Goal: Use online tool/utility: Utilize a website feature to perform a specific function

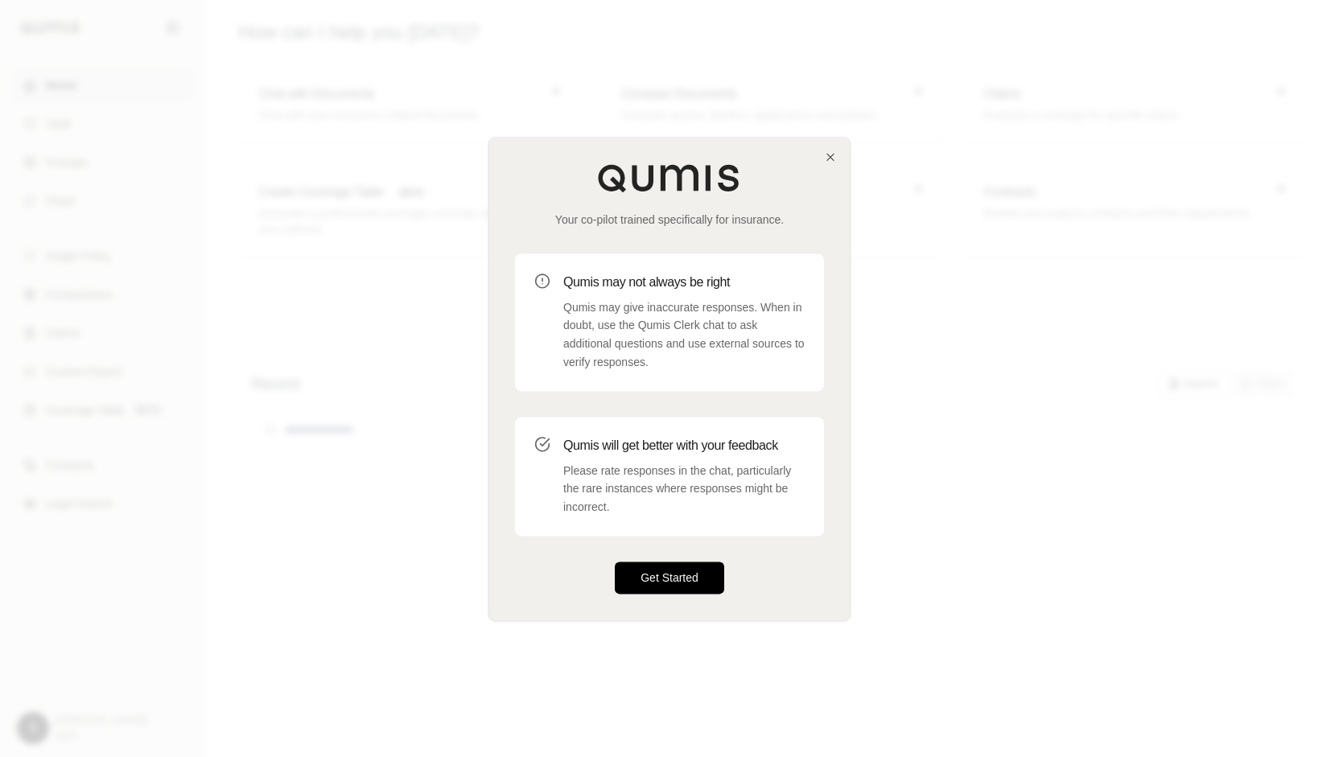
click at [684, 570] on button "Get Started" at bounding box center [669, 578] width 109 height 32
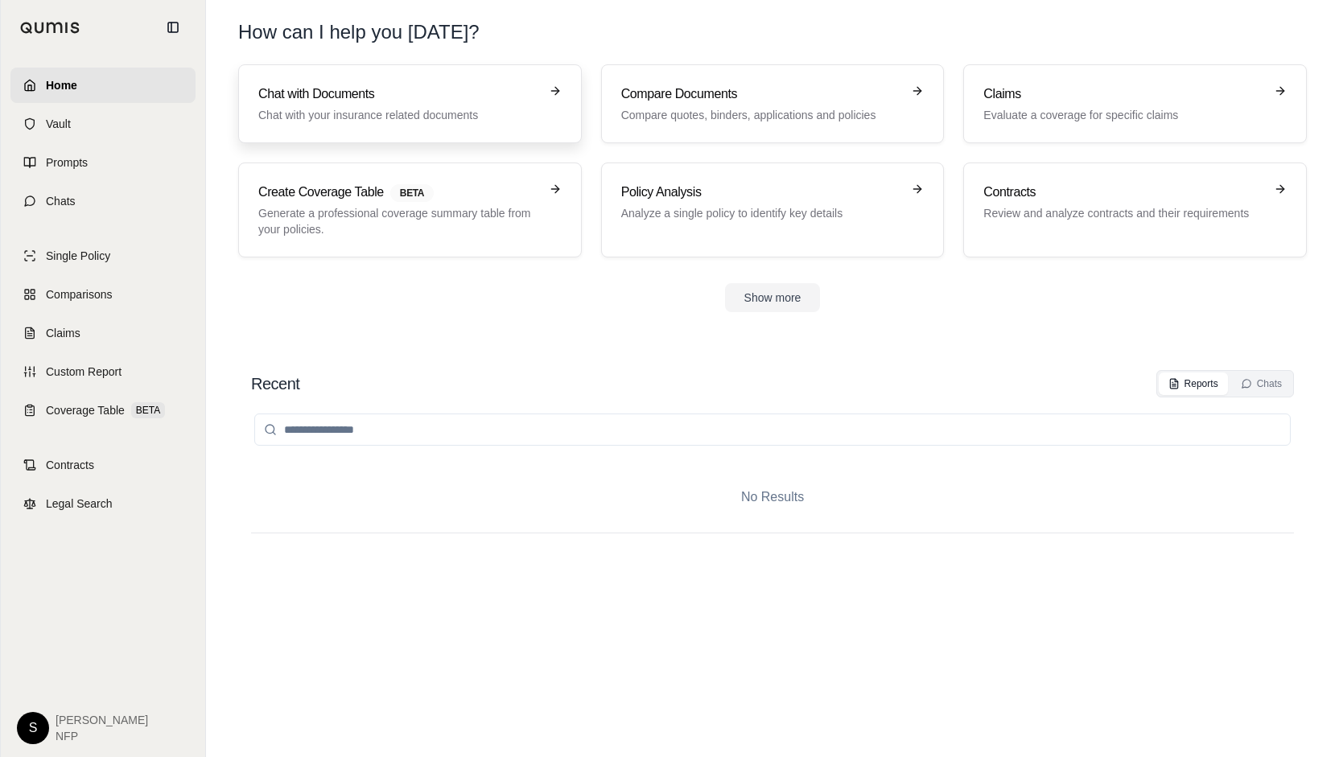
click at [412, 105] on div "Chat with Documents Chat with your insurance related documents" at bounding box center [398, 104] width 281 height 39
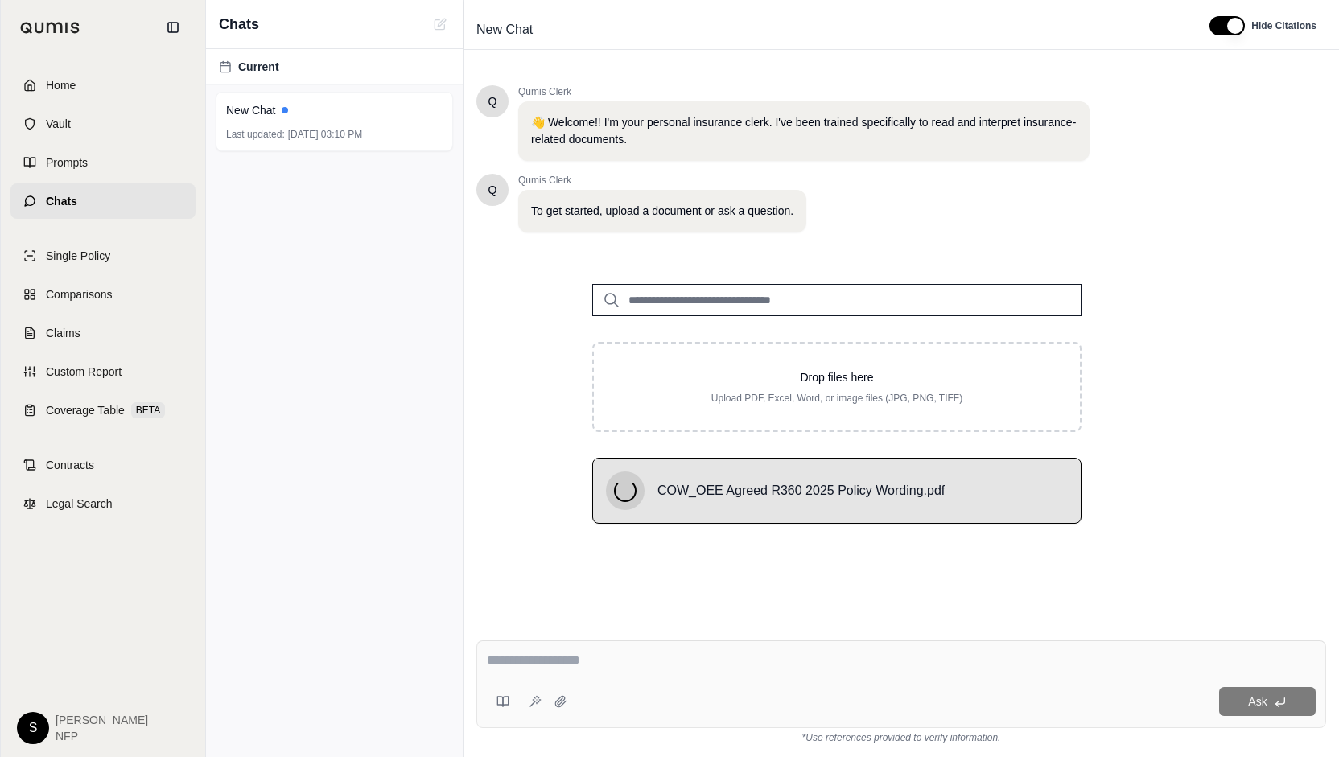
click at [663, 293] on input "search" at bounding box center [836, 300] width 489 height 32
type input "****"
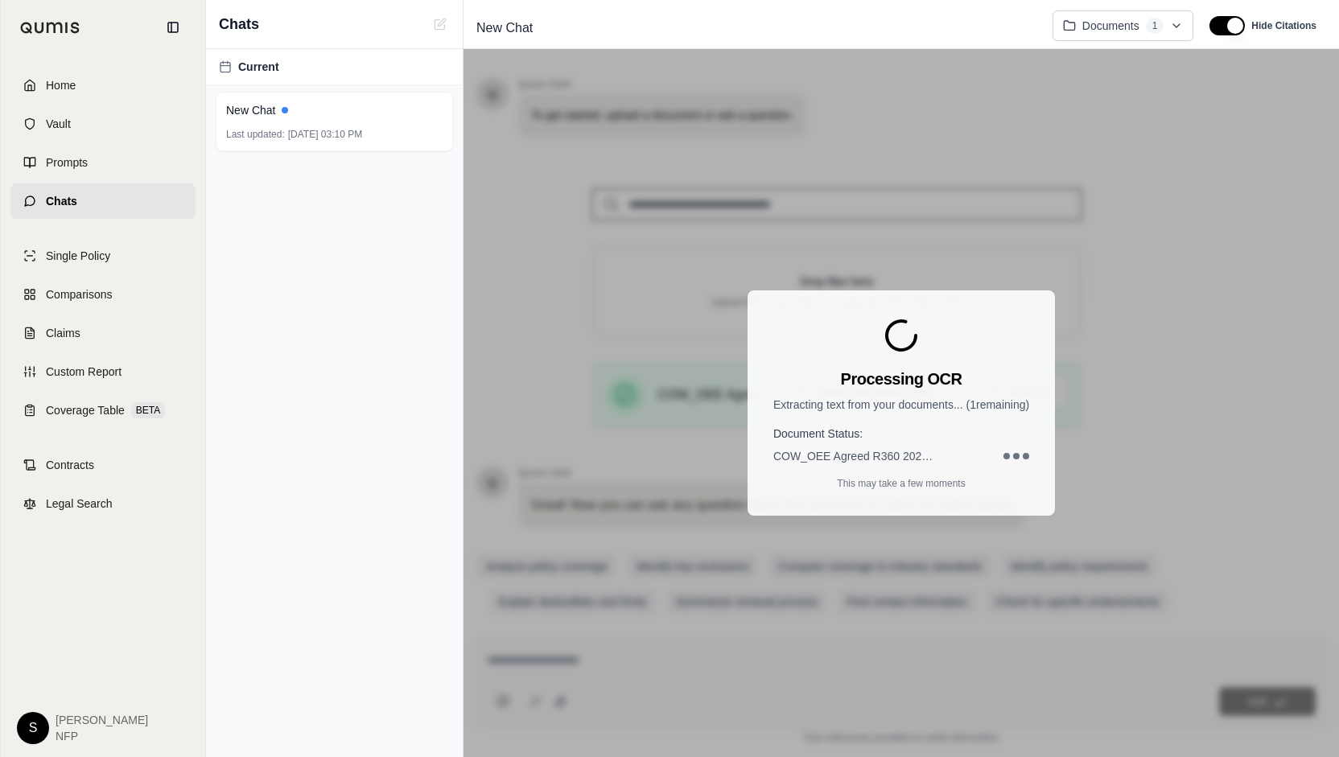
scroll to position [113, 0]
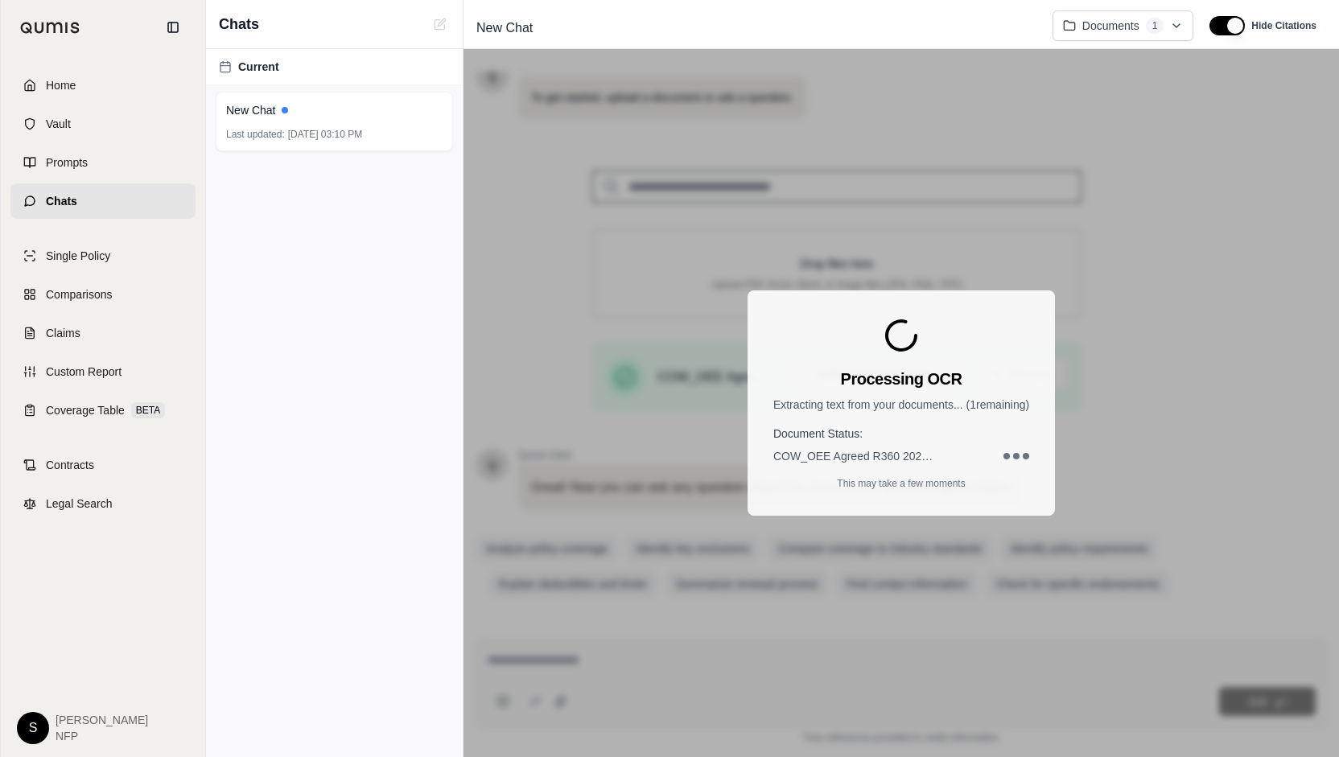
drag, startPoint x: 1178, startPoint y: 410, endPoint x: 1195, endPoint y: 516, distance: 107.6
click at [1195, 516] on div "Processing OCR Extracting text from your documents... ( 1 remaining) Document S…" at bounding box center [902, 403] width 876 height 708
click at [1175, 369] on div "Processing OCR Extracting text from your documents... ( 1 remaining) Document S…" at bounding box center [902, 403] width 876 height 708
click at [345, 293] on div "Current New Chat Last updated: Oct 2, 2025, 03:10 PM" at bounding box center [334, 403] width 257 height 708
click at [285, 113] on div "New Chat" at bounding box center [334, 110] width 217 height 16
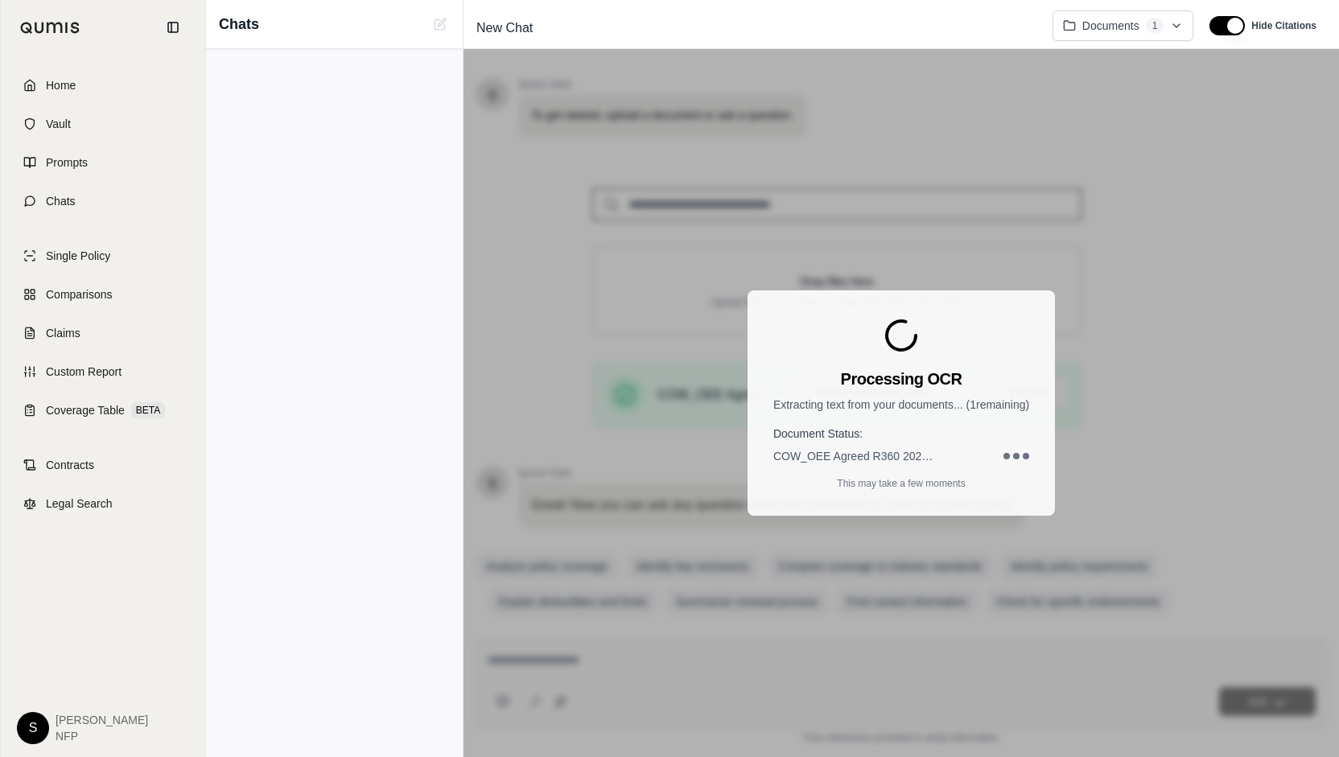
scroll to position [113, 0]
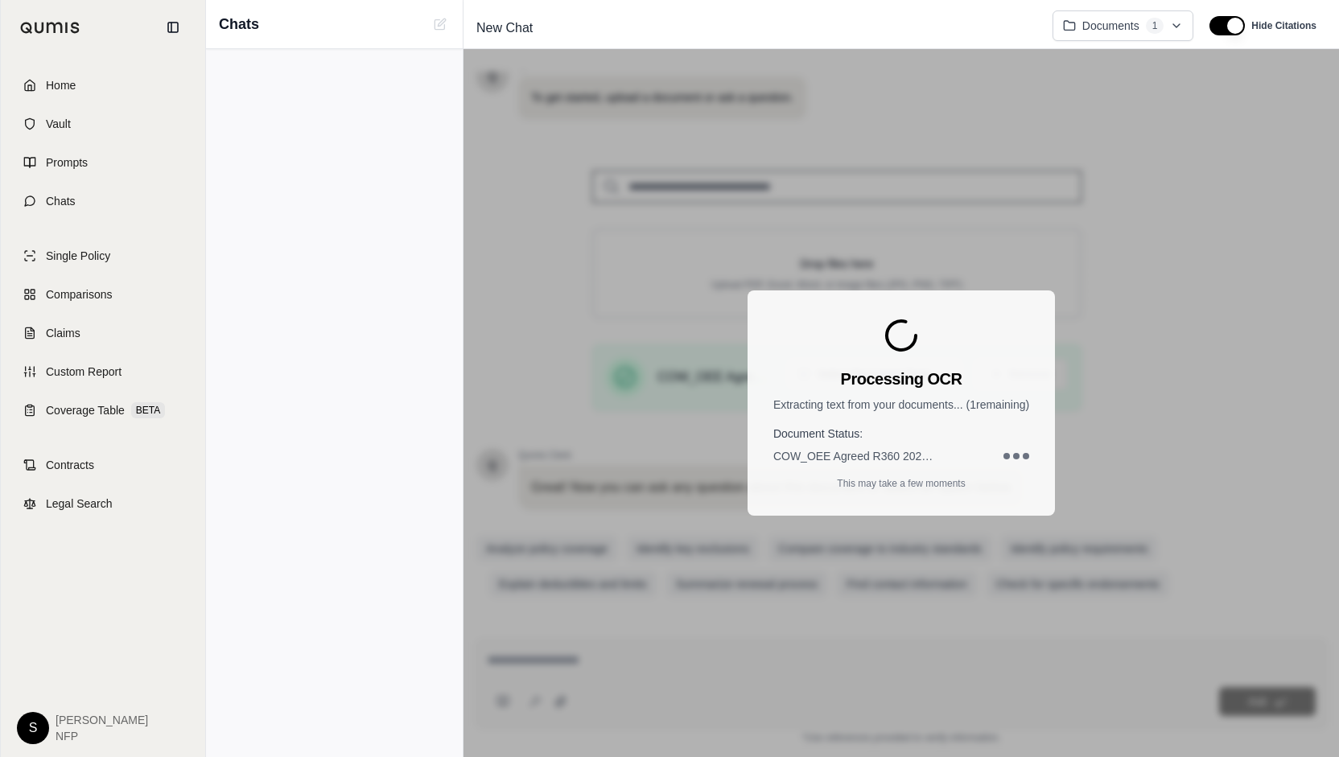
click at [924, 338] on div "Processing OCR Extracting text from your documents... ( 1 remaining) Document S…" at bounding box center [901, 403] width 307 height 225
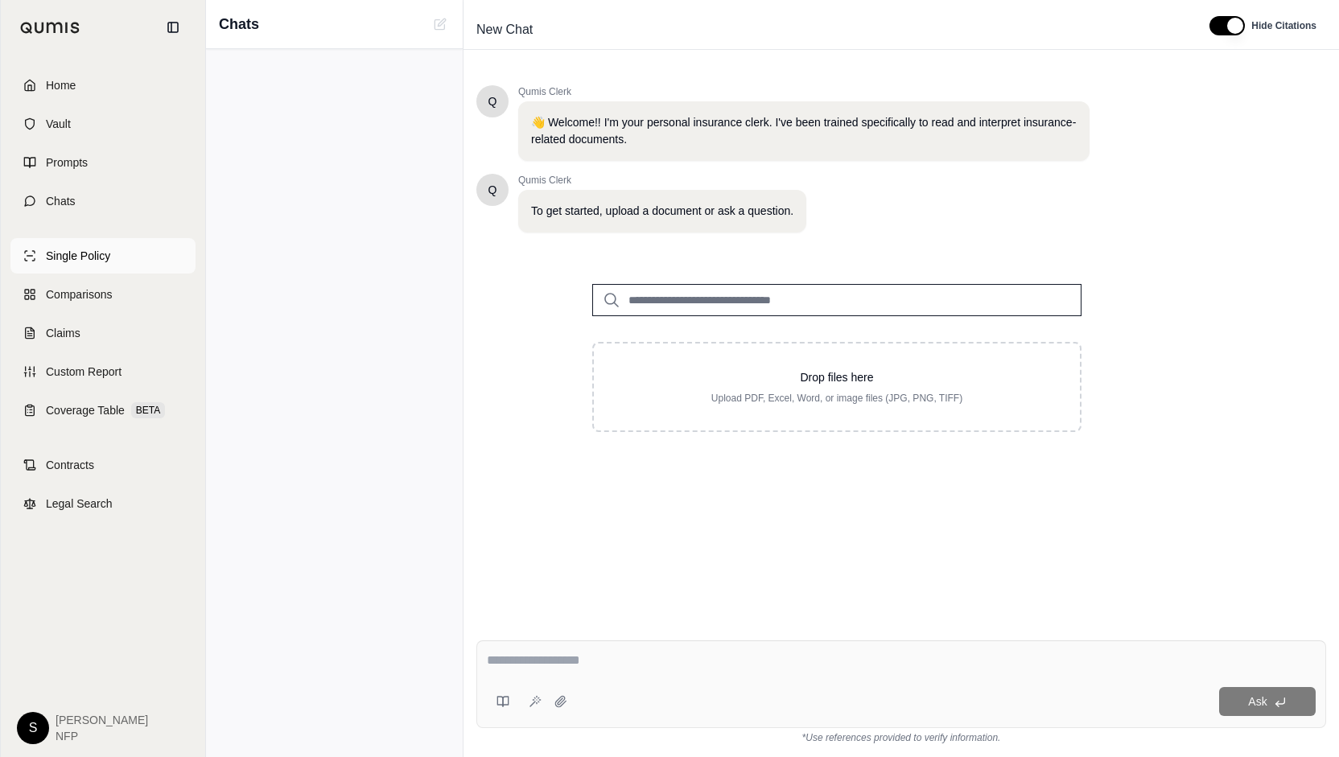
click at [100, 257] on span "Single Policy" at bounding box center [78, 256] width 64 height 16
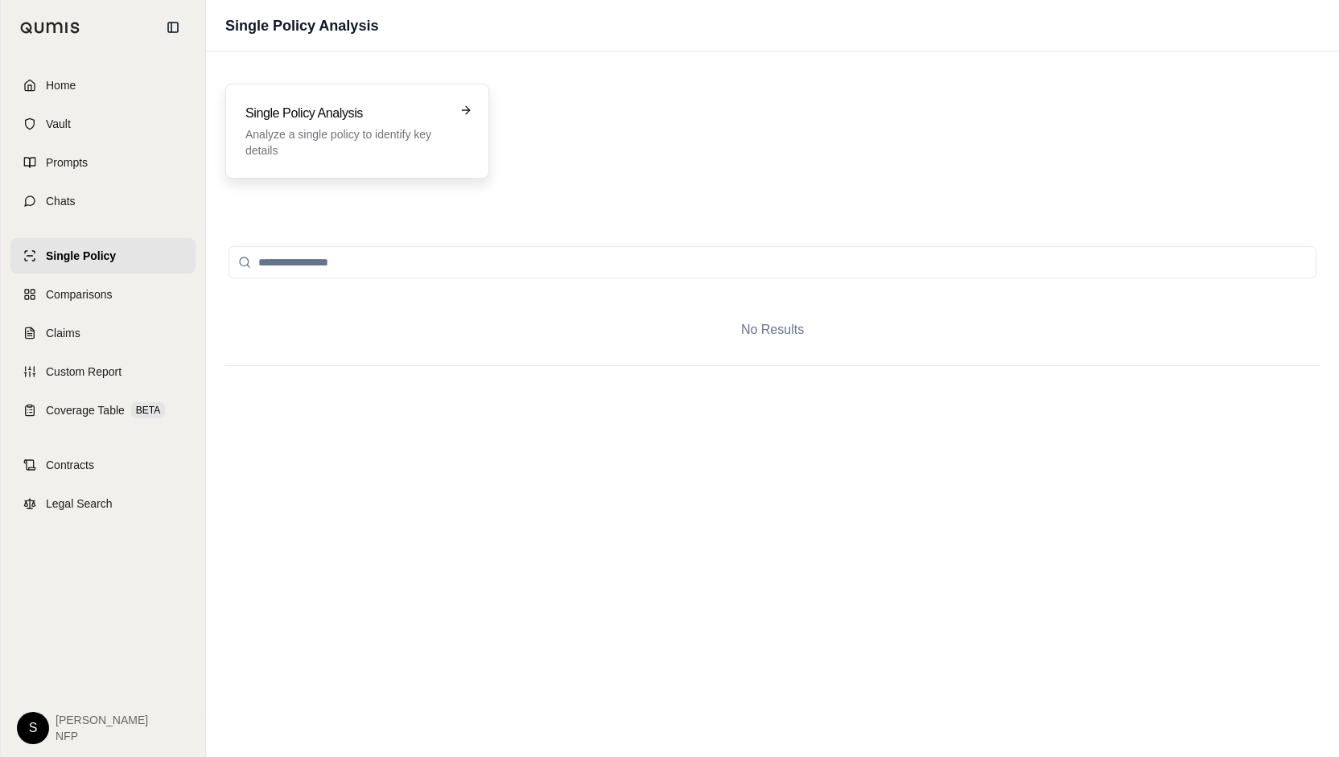
click at [400, 112] on h3 "Single Policy Analysis" at bounding box center [346, 113] width 201 height 19
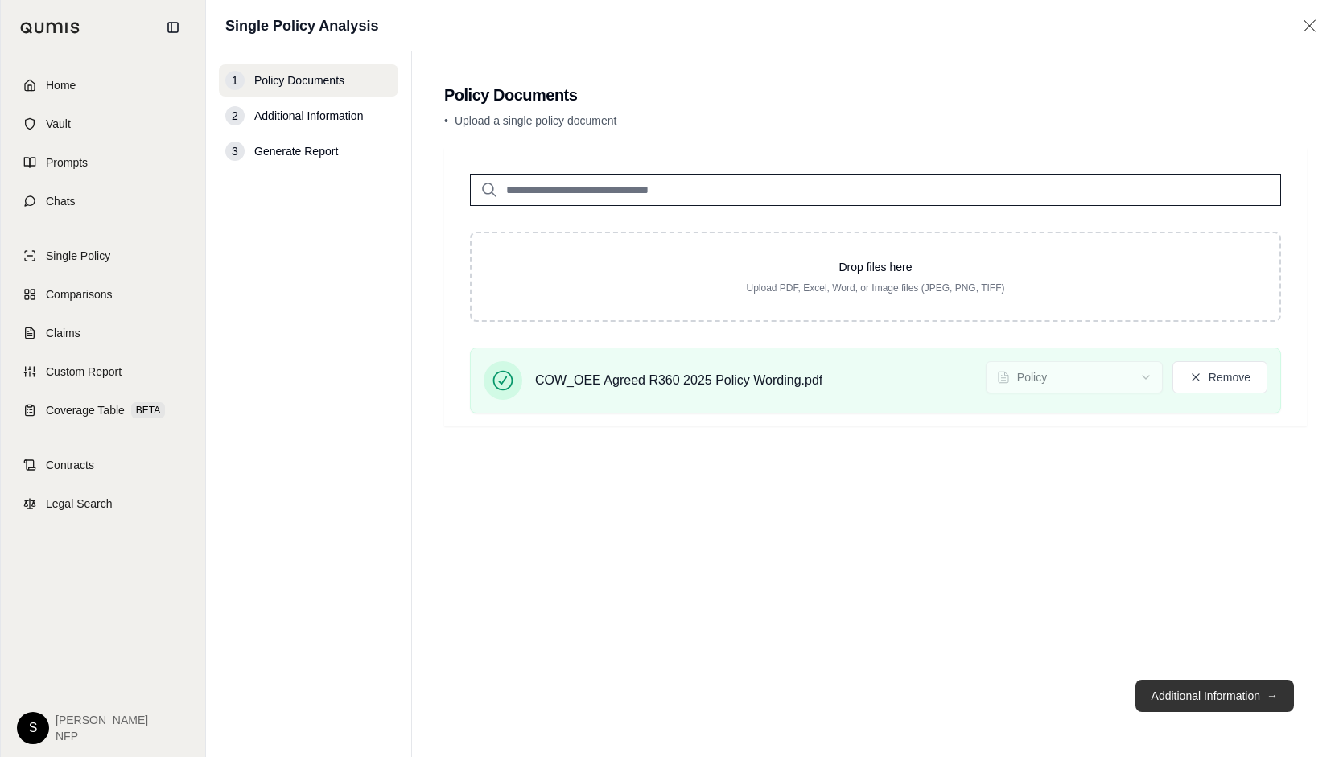
click at [1190, 697] on button "Additional Information →" at bounding box center [1215, 696] width 159 height 32
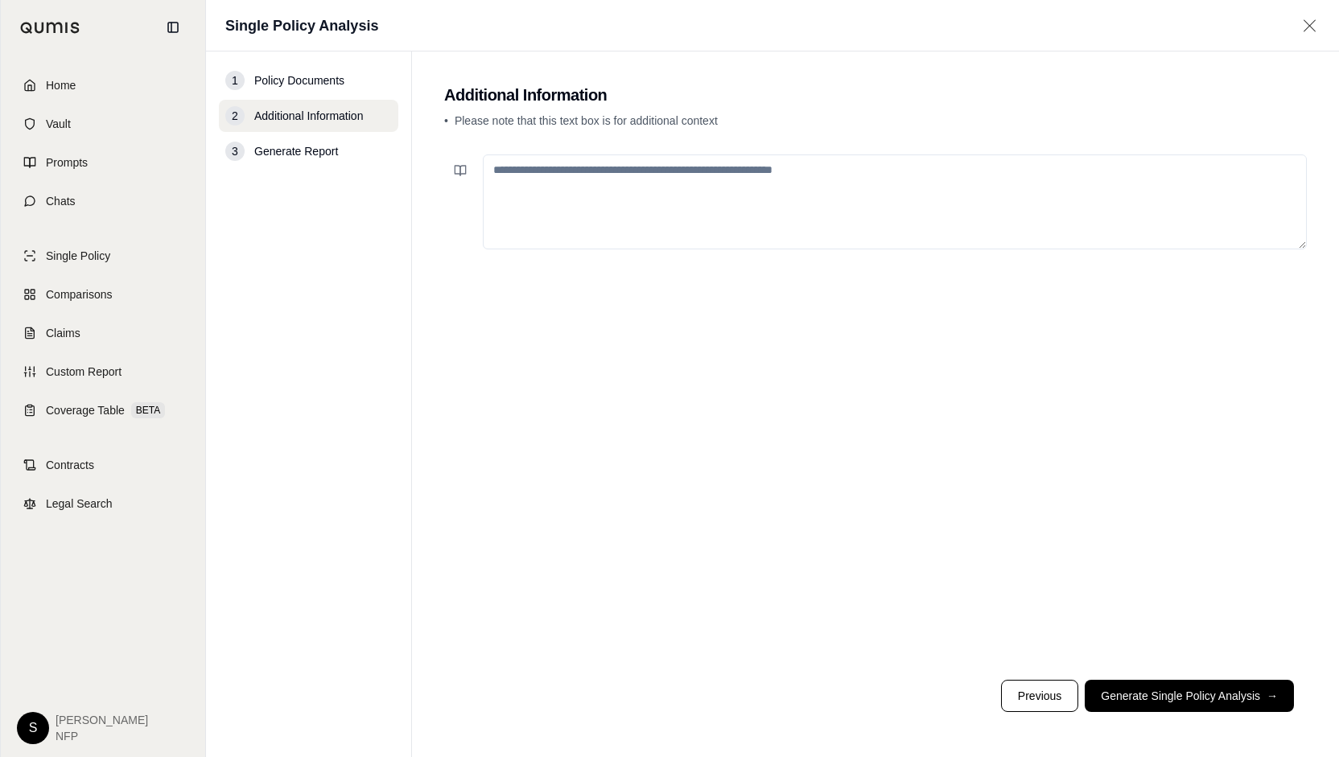
click at [649, 181] on textarea at bounding box center [895, 202] width 824 height 95
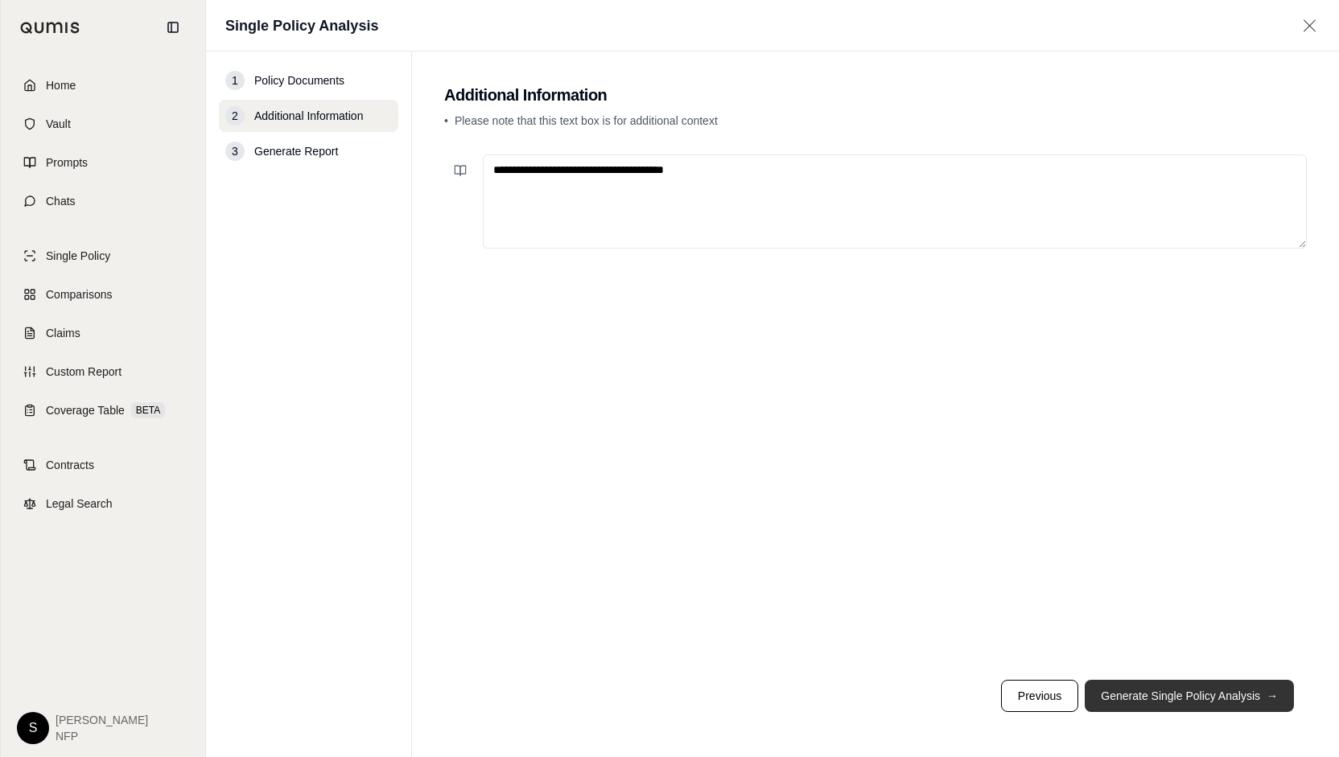
type textarea "**********"
click at [1180, 706] on button "Generate Single Policy Analysis →" at bounding box center [1189, 696] width 209 height 32
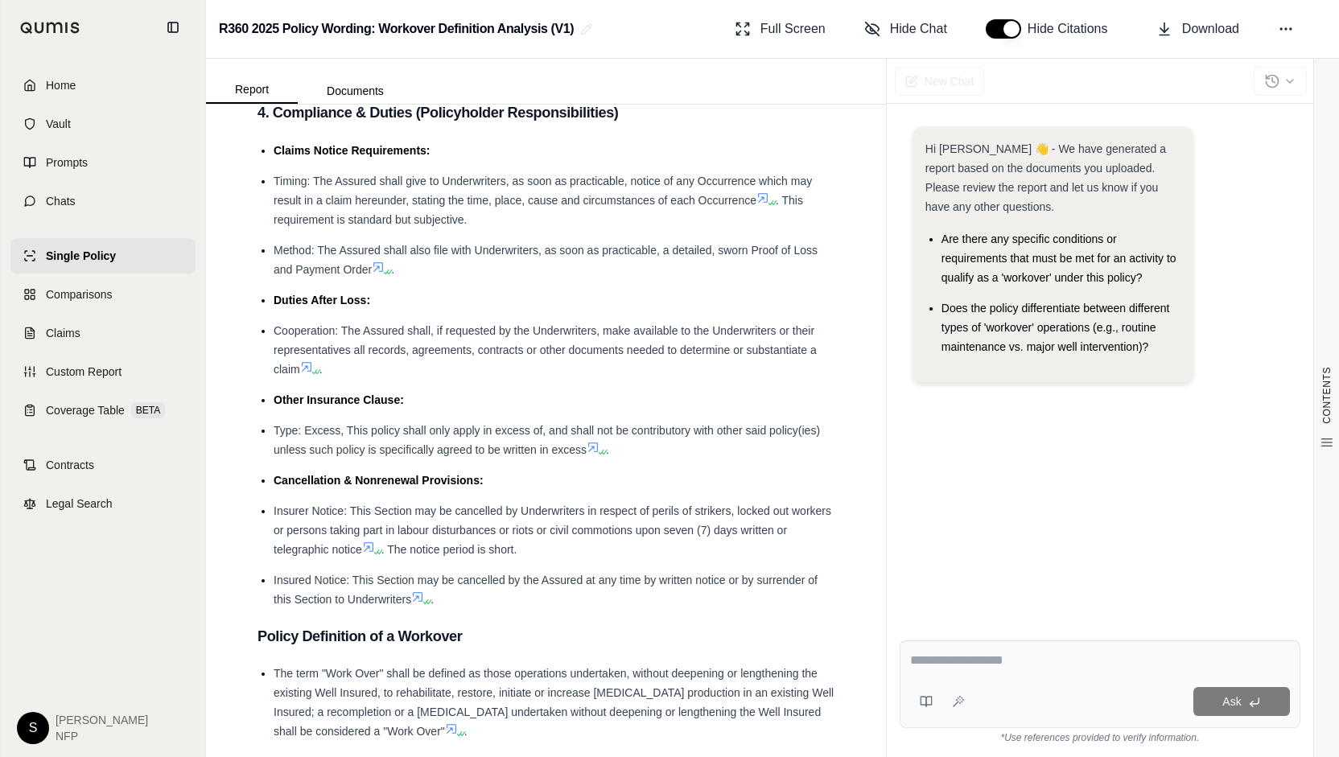
scroll to position [5876, 0]
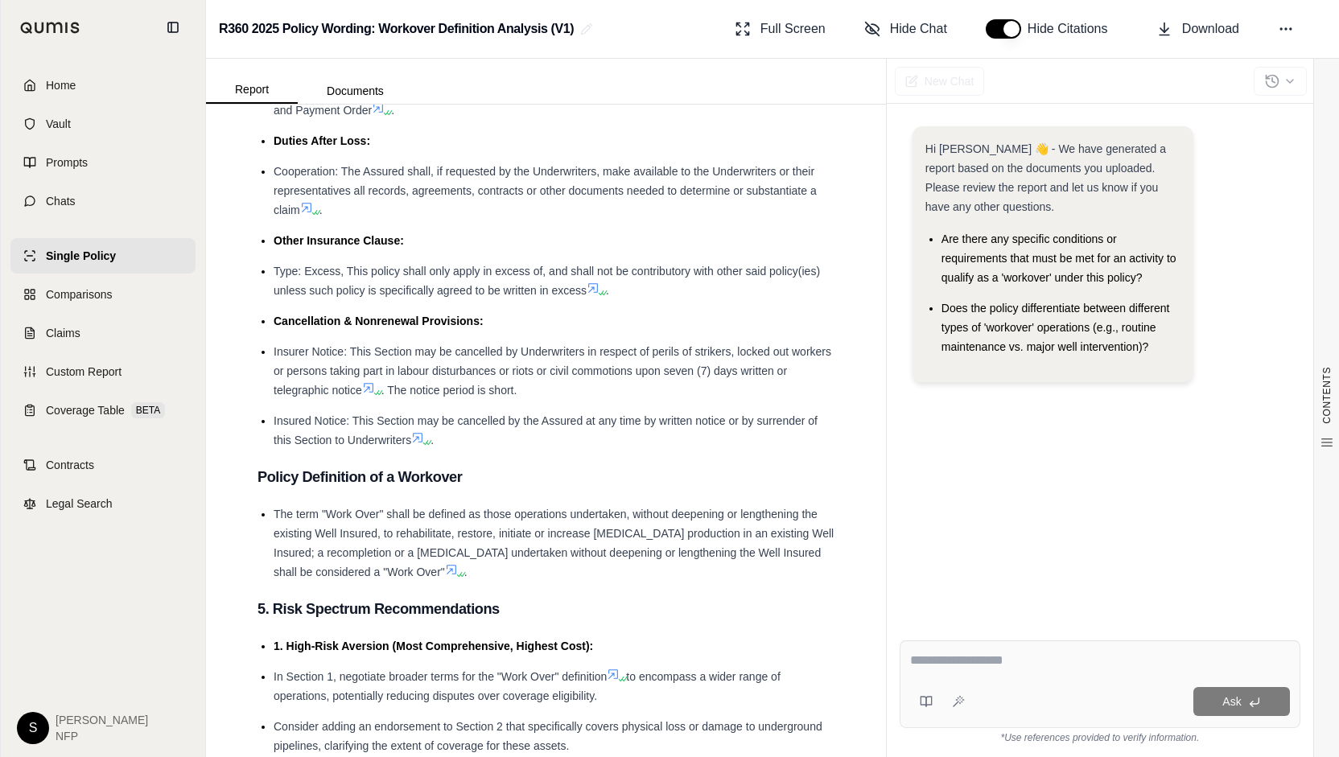
click at [454, 575] on icon at bounding box center [452, 570] width 10 height 10
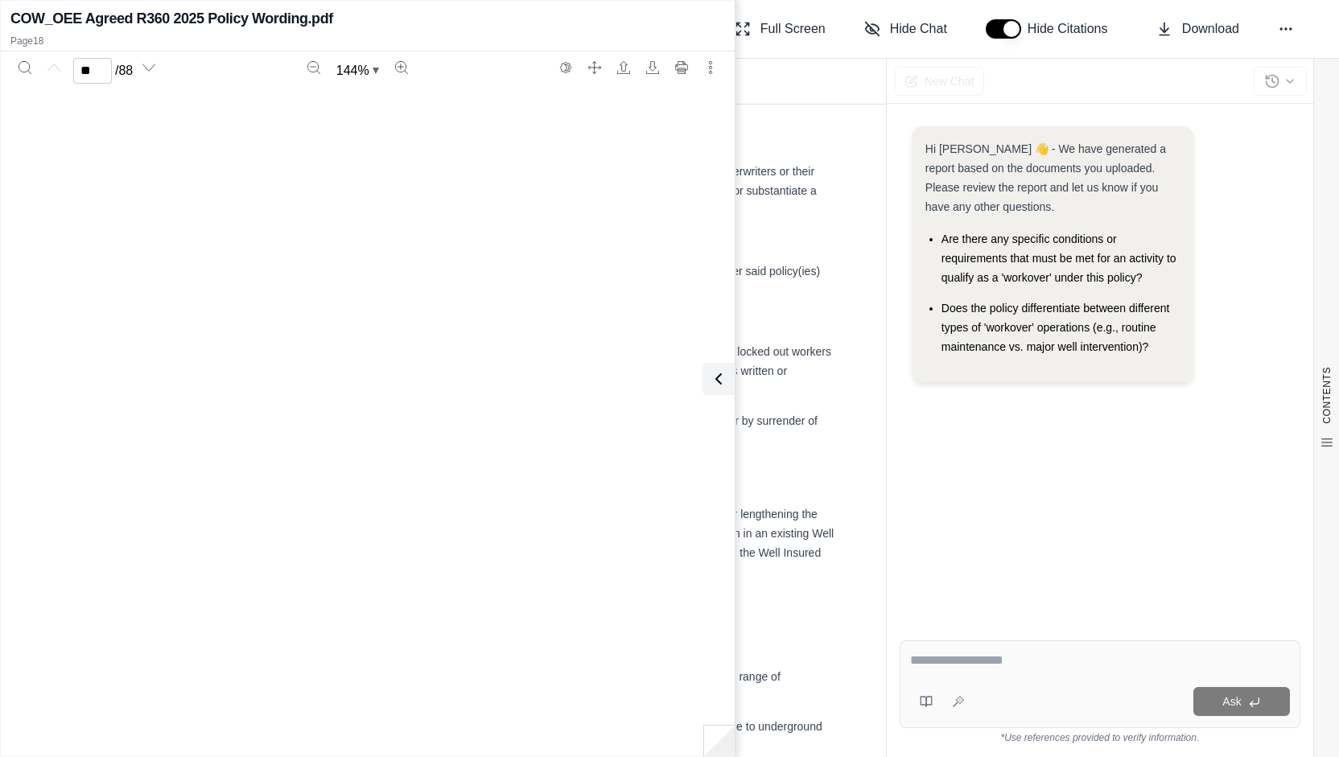
type input "**"
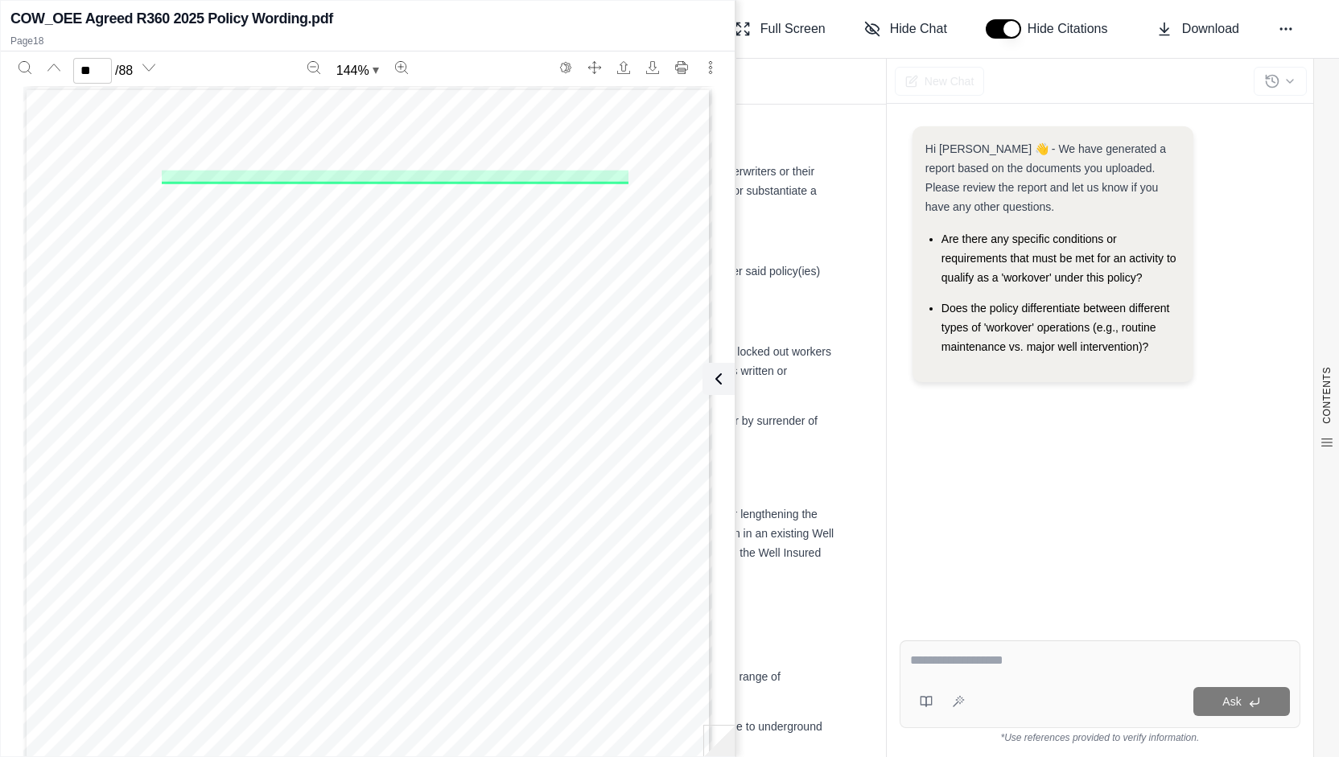
click at [403, 31] on div "COW_OEE Agreed R360 2025 Policy Wording.pdf Page 18" at bounding box center [368, 27] width 734 height 47
drag, startPoint x: 433, startPoint y: 28, endPoint x: 431, endPoint y: 63, distance: 34.7
click at [431, 63] on div "COW_OEE Agreed R360 2025 Policy Wording.pdf Page 18 ** / 88 144 % Policy No. B0…" at bounding box center [368, 378] width 734 height 749
click at [425, 31] on div "COW_OEE Agreed R360 2025 Policy Wording.pdf Page 18" at bounding box center [368, 27] width 734 height 47
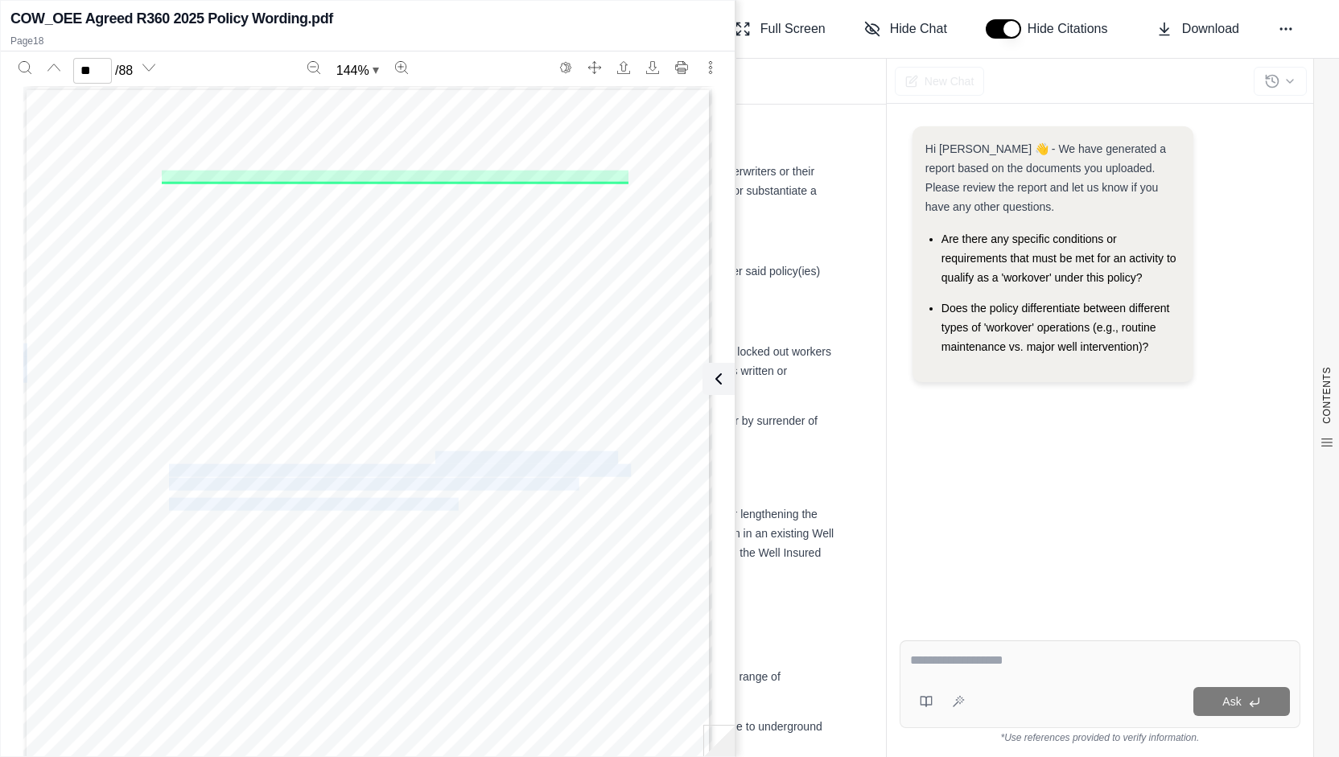
drag, startPoint x: 430, startPoint y: 456, endPoint x: 439, endPoint y: 466, distance: 13.7
click at [453, 501] on div "Policy No. B0507EB2500670 . Section 1 – Operators Extra Expense Page 18 of 86 i…" at bounding box center [367, 574] width 689 height 975
click at [727, 379] on button at bounding box center [715, 379] width 32 height 32
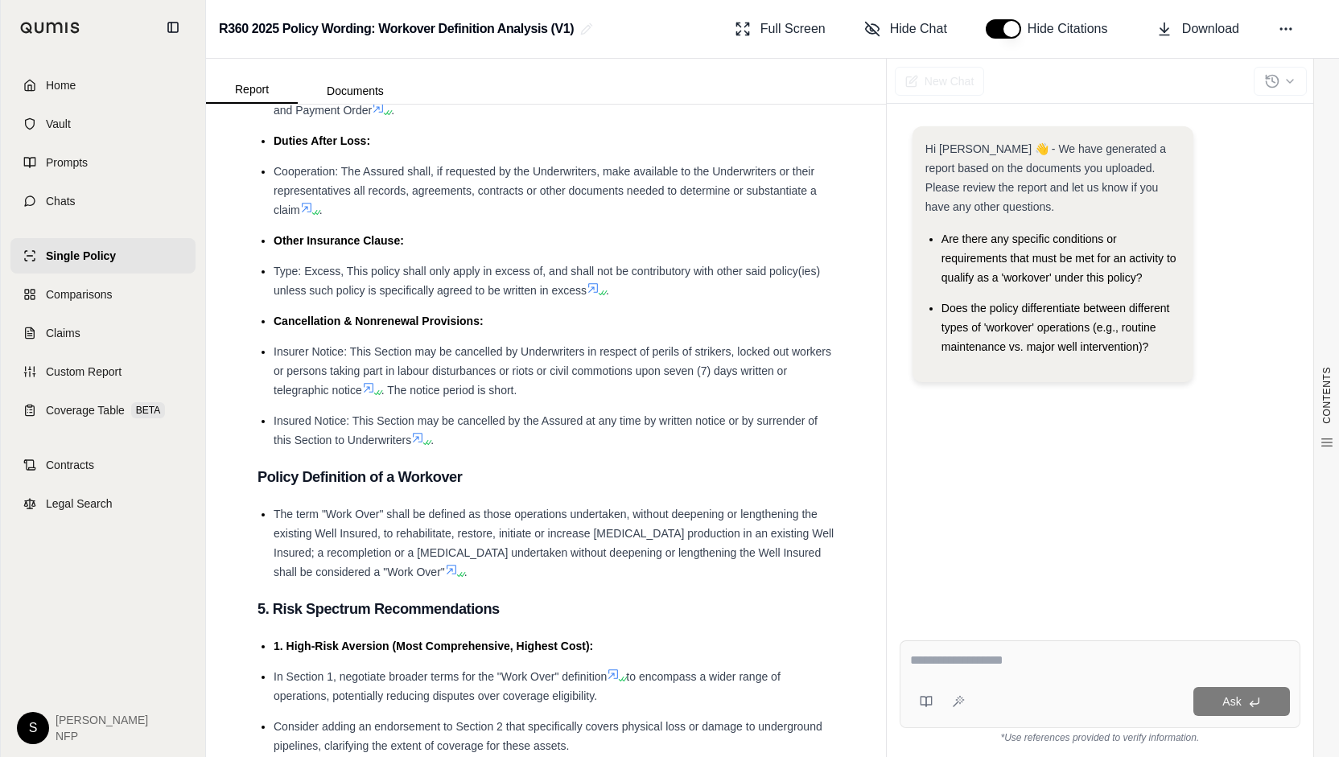
click at [452, 575] on icon at bounding box center [452, 570] width 10 height 10
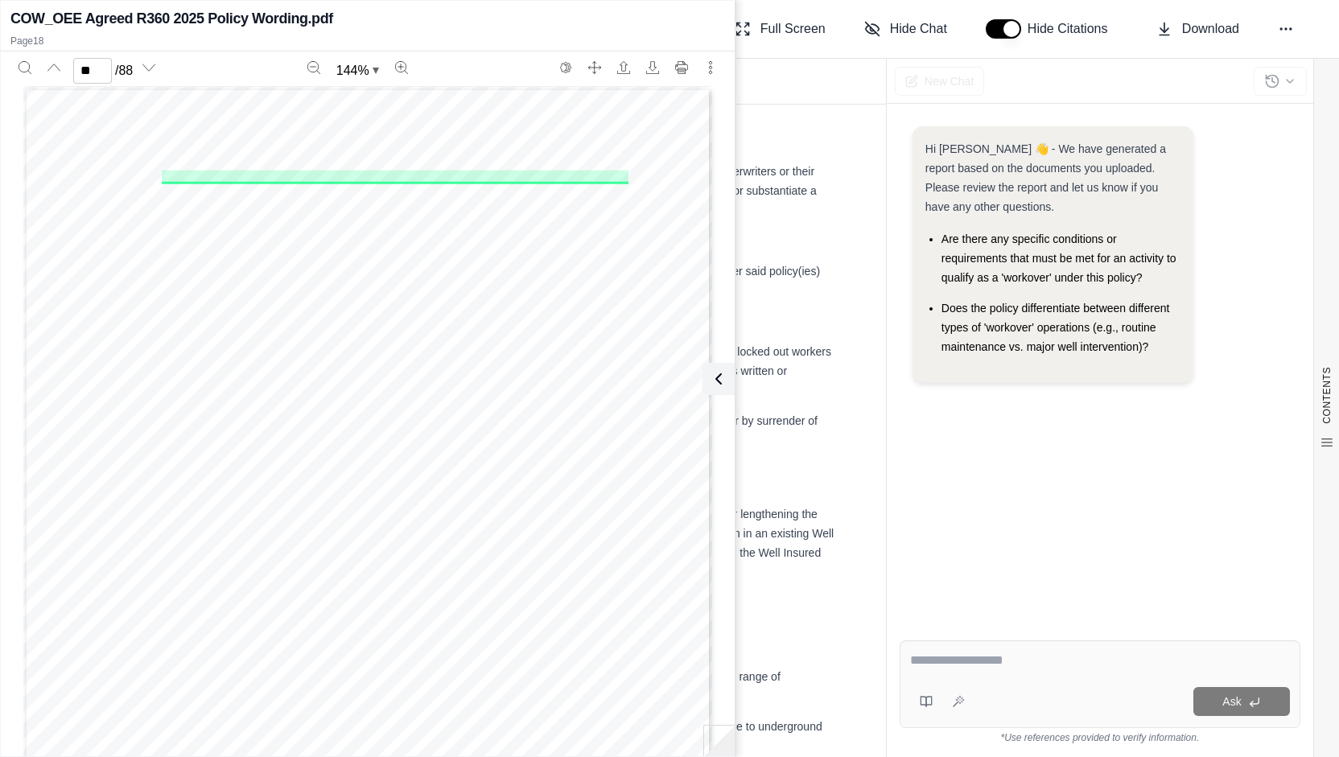
drag, startPoint x: 194, startPoint y: 197, endPoint x: 211, endPoint y: 233, distance: 40.0
click at [203, 216] on div "Policy No. B0507EB2500670 . Section 1 – Operators Extra Expense Page 18 of 86 i…" at bounding box center [367, 574] width 689 height 975
click at [209, 235] on div "Policy No. B0507EB2500670 . Section 1 – Operators Extra Expense Page 18 of 86 i…" at bounding box center [367, 574] width 689 height 975
drag, startPoint x: 201, startPoint y: 227, endPoint x: 156, endPoint y: 171, distance: 71.5
click at [156, 171] on div "Policy No. B0507EB2500670 . Section 1 – Operators Extra Expense Page 18 of 86 i…" at bounding box center [367, 574] width 689 height 975
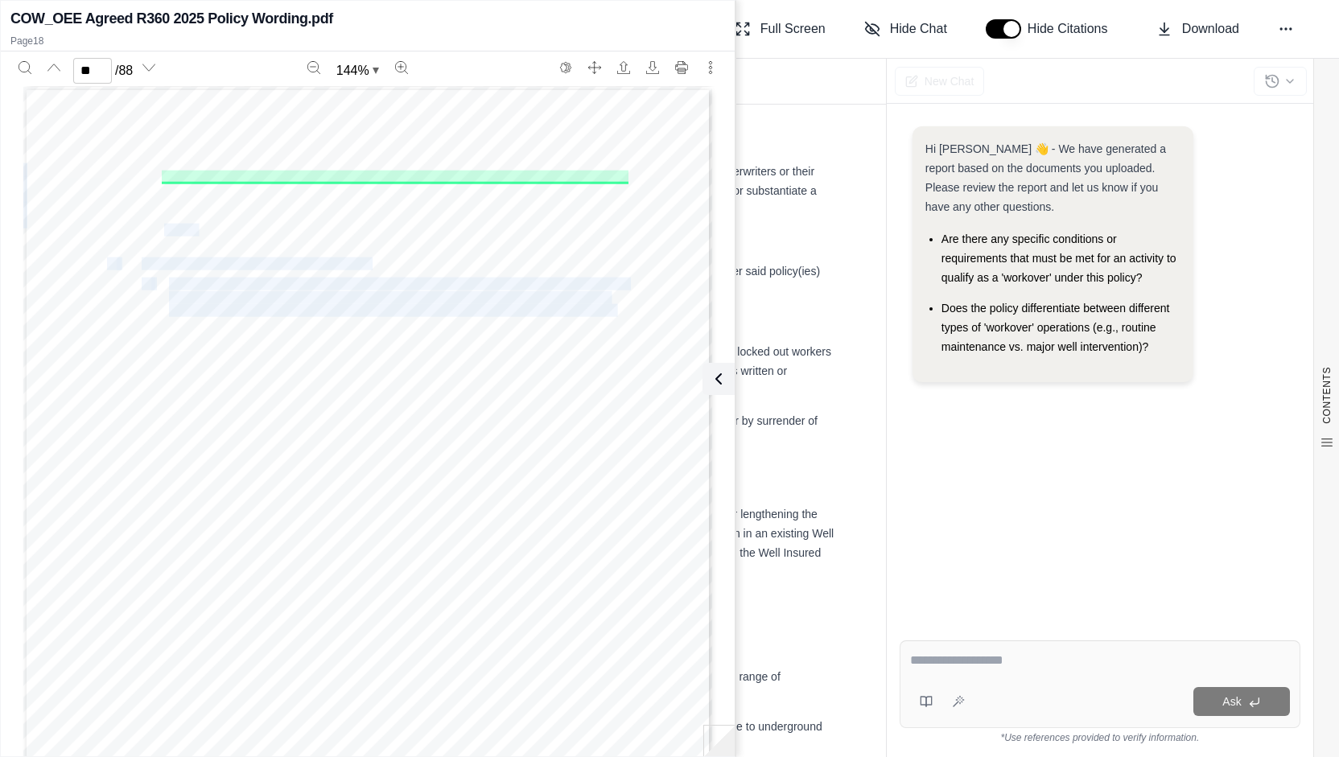
click at [156, 177] on div "Policy No. B0507EB2500670 . Section 1 – Operators Extra Expense Page 18 of 86 i…" at bounding box center [367, 574] width 689 height 975
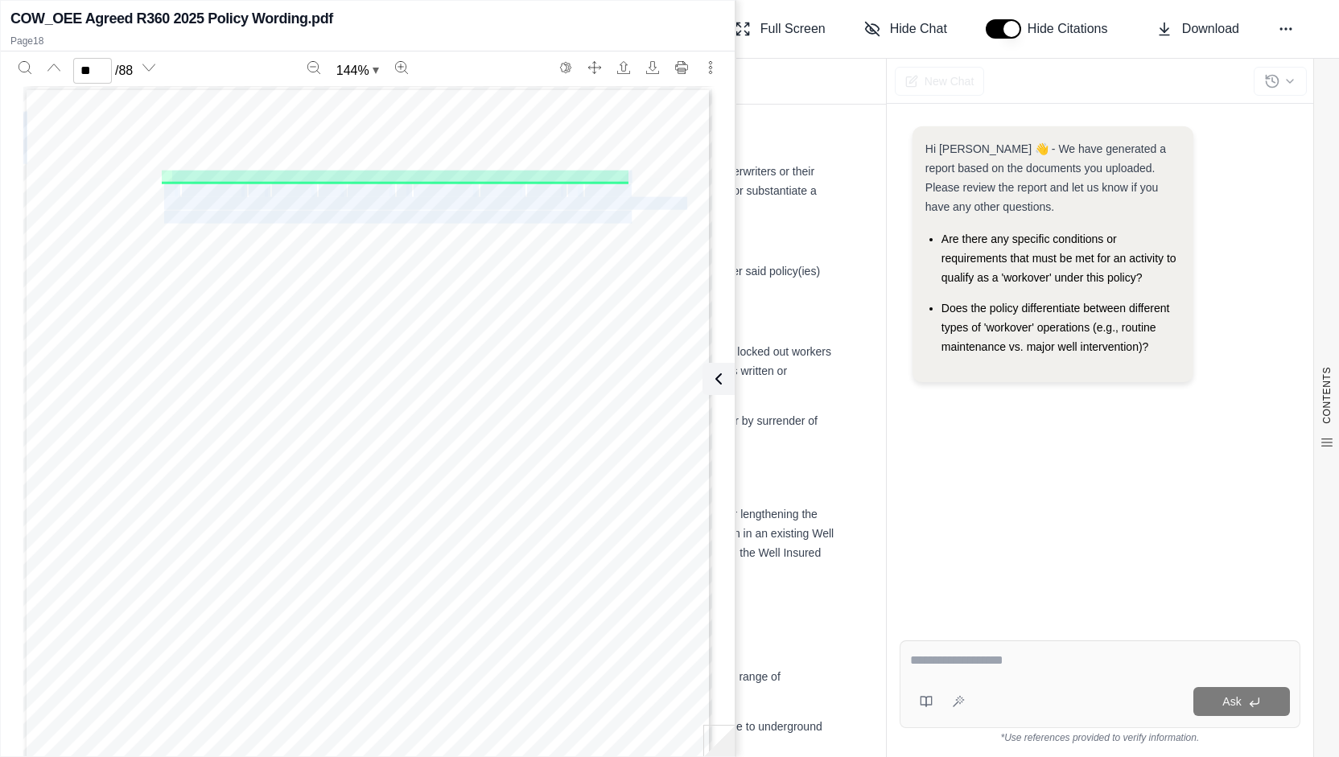
click at [165, 170] on div "Policy No. B0507EB2500670 . Section 1 – Operators Extra Expense Page 18 of 86 i…" at bounding box center [367, 574] width 689 height 975
copy div "he term “Work Over” shall be defined as those operations undertaken, without de…"
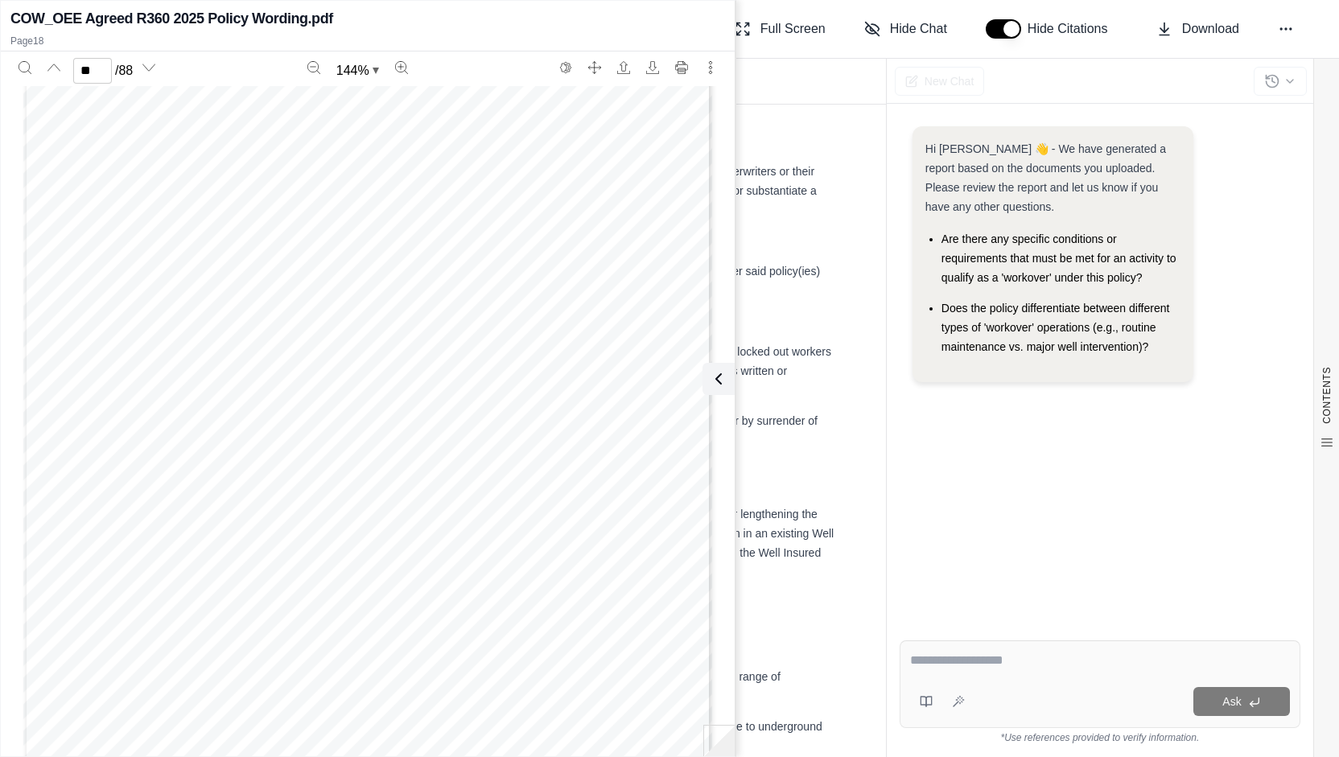
scroll to position [14948, 0]
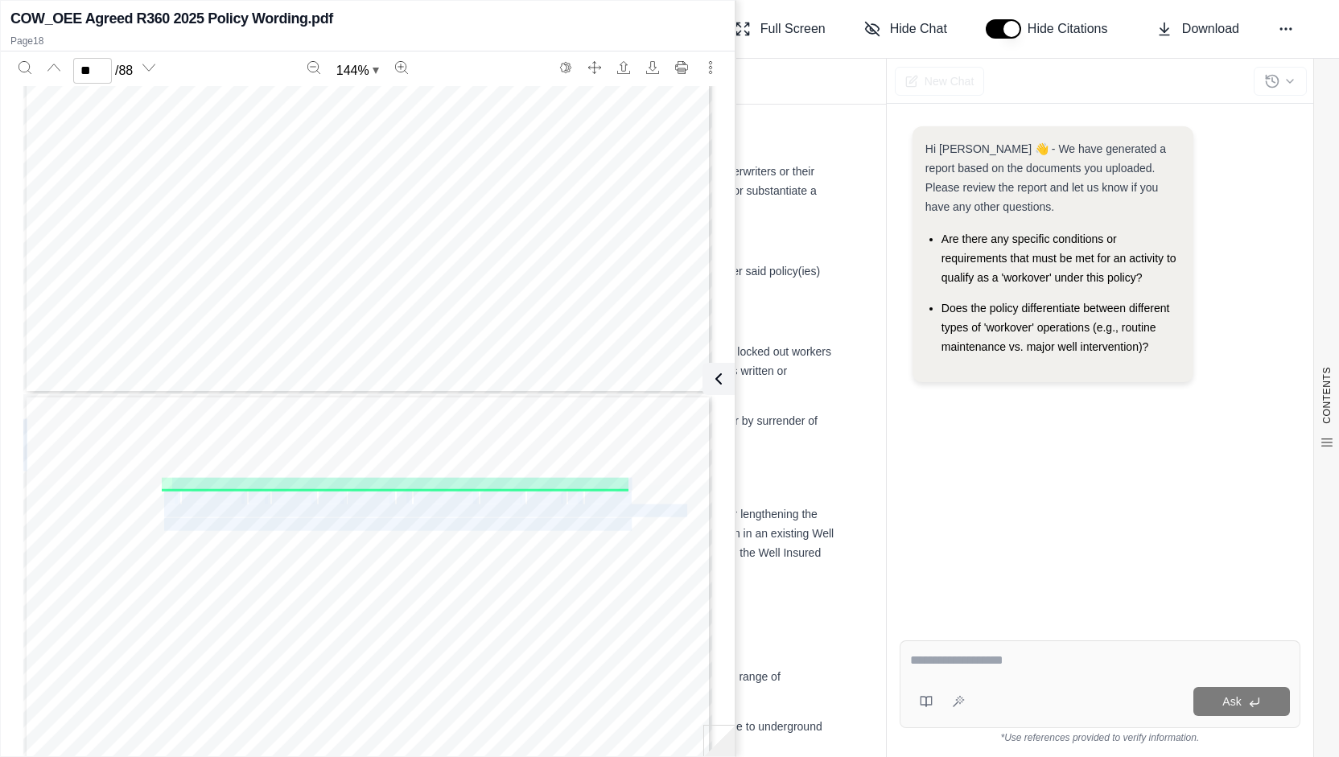
type input "**"
